Goal: Task Accomplishment & Management: Use online tool/utility

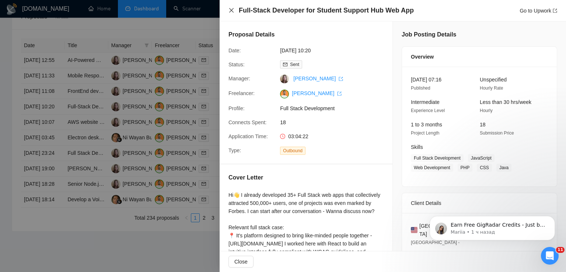
click at [232, 11] on icon "close" at bounding box center [231, 10] width 6 height 6
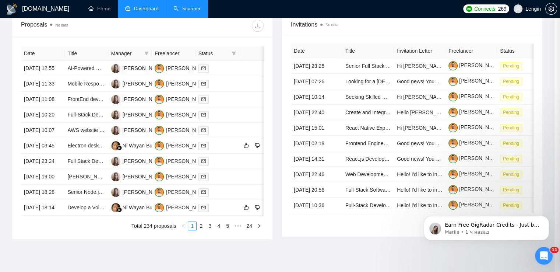
click at [184, 7] on link "Scanner" at bounding box center [186, 9] width 27 height 6
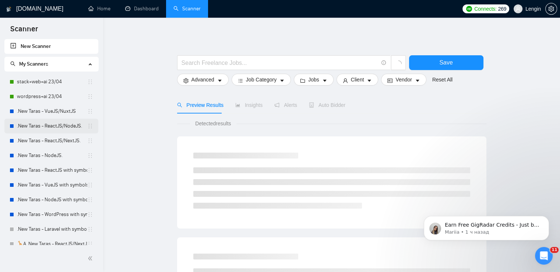
click at [69, 125] on link ".New Taras - ReactJS/NodeJS." at bounding box center [52, 126] width 70 height 15
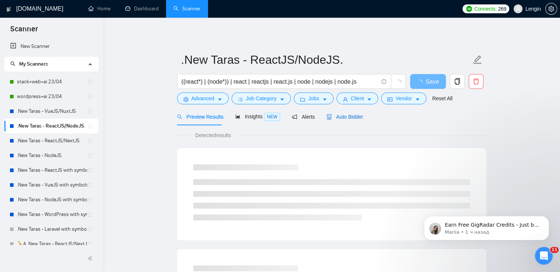
click at [358, 116] on span "Auto Bidder" at bounding box center [345, 117] width 36 height 6
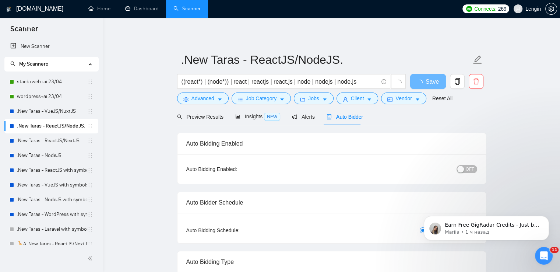
radio input "false"
radio input "true"
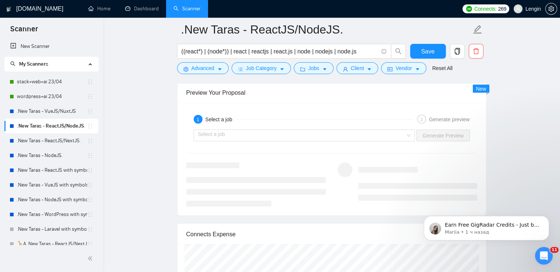
scroll to position [1535, 0]
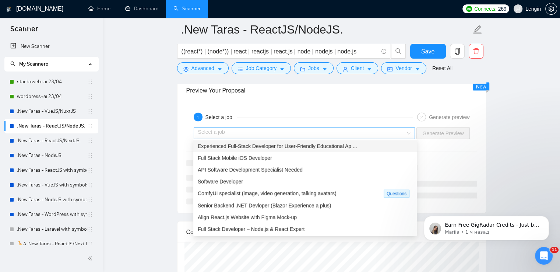
click at [411, 129] on div "Select a job" at bounding box center [305, 133] width 222 height 12
click at [327, 149] on span "Experienced Full-Stack Developer for User-Friendly Educational Ap ..." at bounding box center [277, 146] width 159 height 6
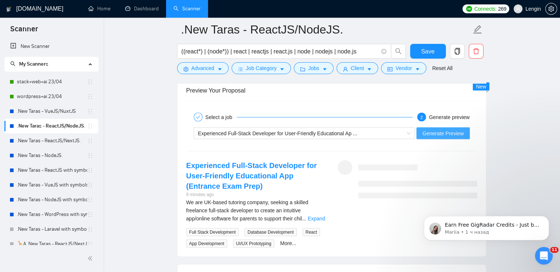
click at [442, 131] on span "Generate Preview" at bounding box center [442, 133] width 41 height 8
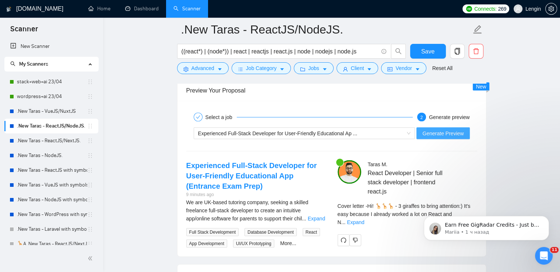
scroll to position [1634, 0]
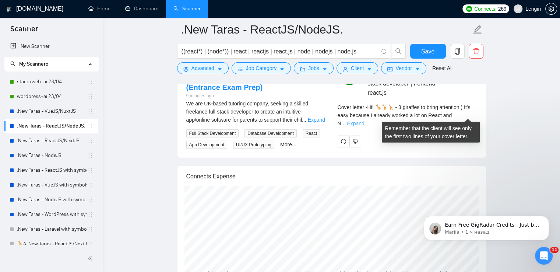
click at [364, 120] on link "Expand" at bounding box center [355, 123] width 17 height 6
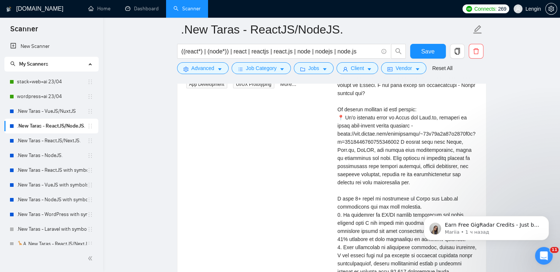
scroll to position [1695, 0]
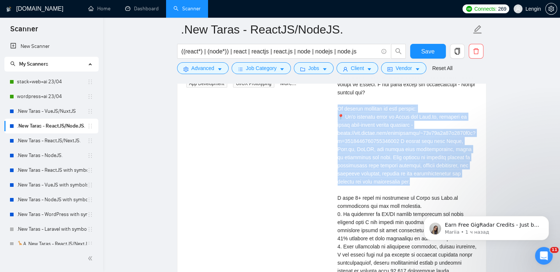
drag, startPoint x: 418, startPoint y: 180, endPoint x: 336, endPoint y: 108, distance: 110.2
click at [336, 108] on div "[PERSON_NAME] React Developer | Senior full stack developer | frontend react.js…" at bounding box center [407, 163] width 151 height 327
copy div "project relevant to your request: 📍 It's platform based on React and Next.js, d…"
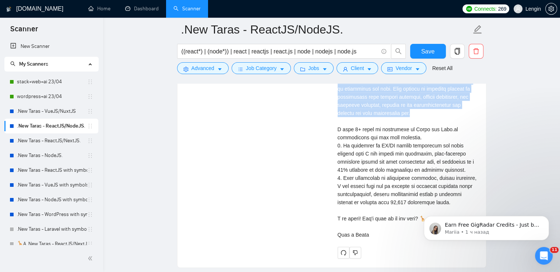
scroll to position [1777, 0]
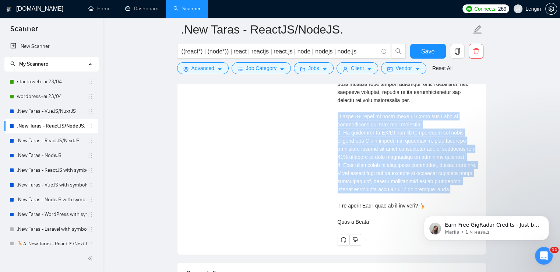
drag, startPoint x: 433, startPoint y: 189, endPoint x: 331, endPoint y: 115, distance: 126.1
click at [331, 115] on div "Experienced Full-Stack Developer for User-Friendly Educational App (Entrance Ex…" at bounding box center [331, 82] width 303 height 327
copy div "ve 8+ years of experience in React and Node.js development and web apps creatio…"
click at [46, 84] on link "stack+web+ai 23/04" at bounding box center [52, 81] width 70 height 15
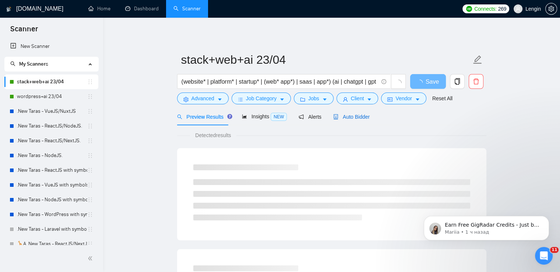
click at [353, 119] on span "Auto Bidder" at bounding box center [351, 117] width 36 height 6
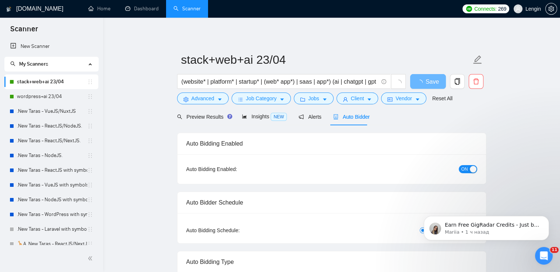
radio input "false"
radio input "true"
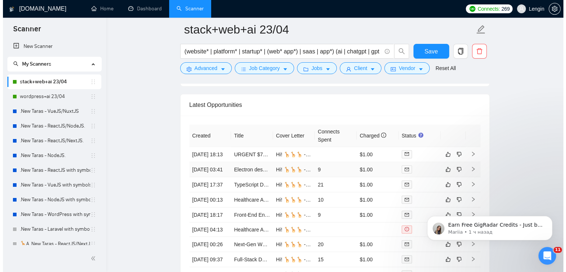
scroll to position [1918, 0]
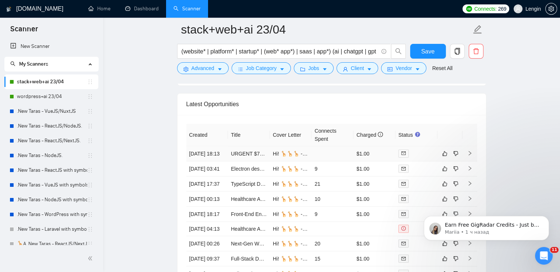
click at [249, 161] on td "URGENT $75/hr ([DATE]): 1-hour Zoom Connect Cursor ([PERSON_NAME]) Project to O…" at bounding box center [249, 153] width 42 height 15
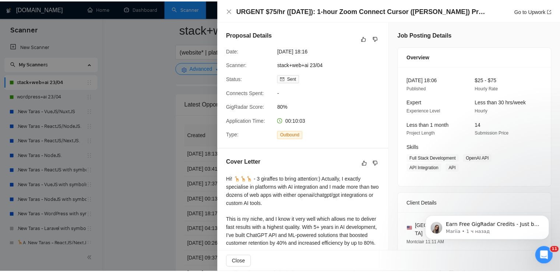
scroll to position [122, 0]
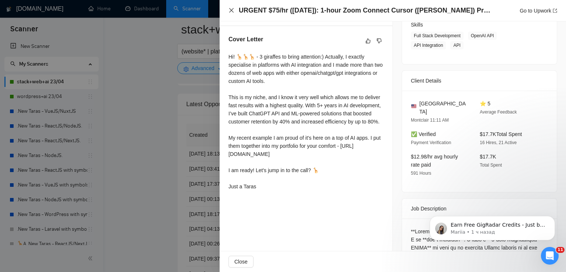
click at [231, 12] on icon "close" at bounding box center [231, 10] width 6 height 6
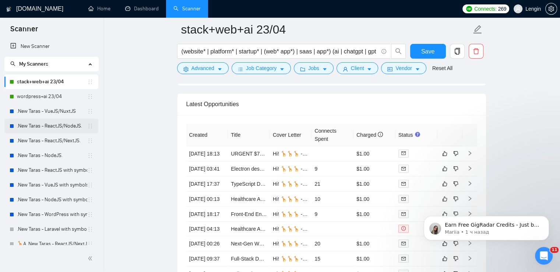
click at [60, 125] on link ".New Taras - ReactJS/NodeJS." at bounding box center [52, 126] width 70 height 15
